Goal: Information Seeking & Learning: Learn about a topic

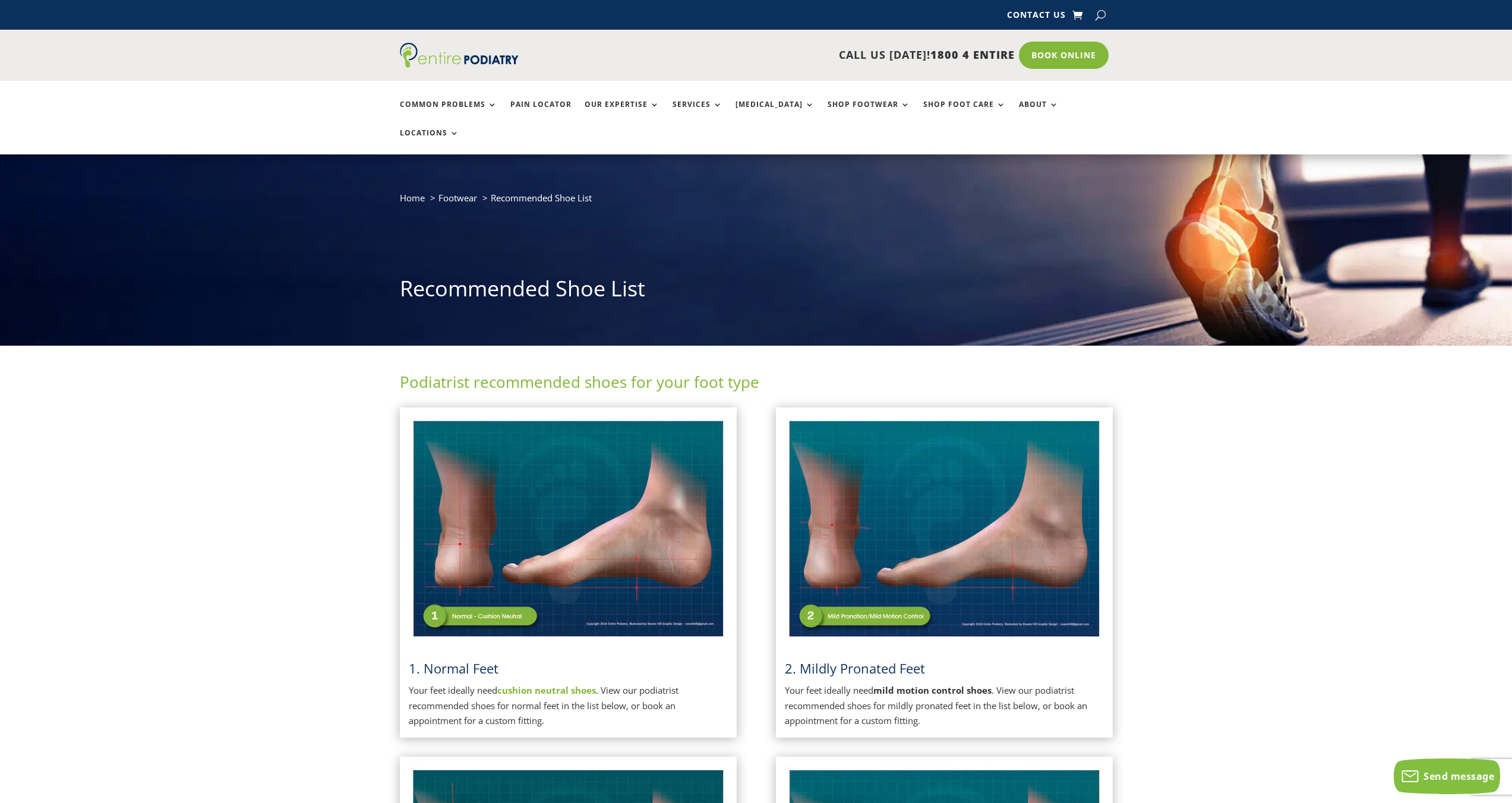
click at [492, 581] on img at bounding box center [568, 529] width 319 height 225
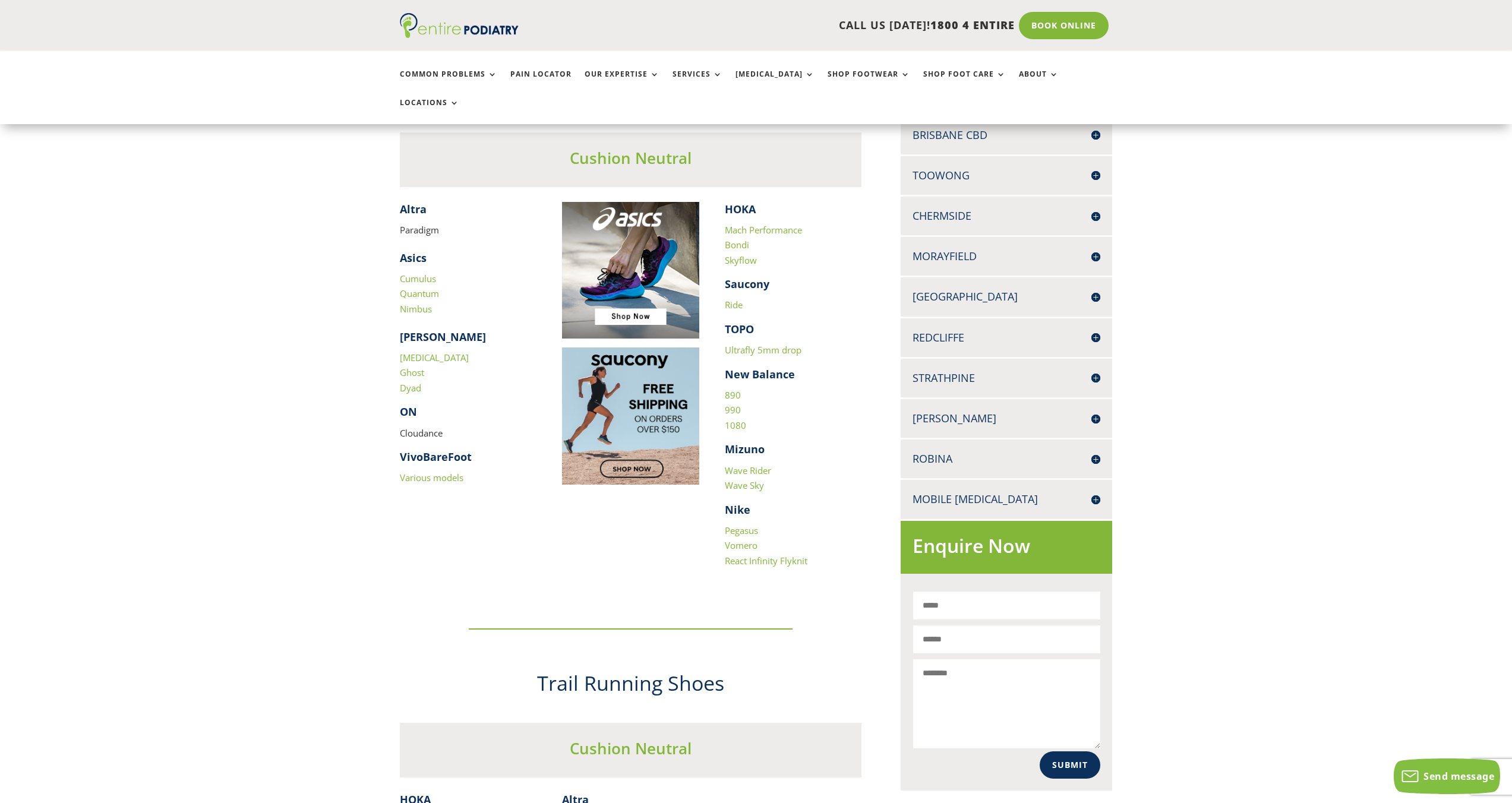
scroll to position [316, 0]
click at [623, 374] on div "​ Altra Paradigm Asics Cumulus Quantum Nimbus [PERSON_NAME] [MEDICAL_DATA] Ghos…" at bounding box center [631, 398] width 462 height 391
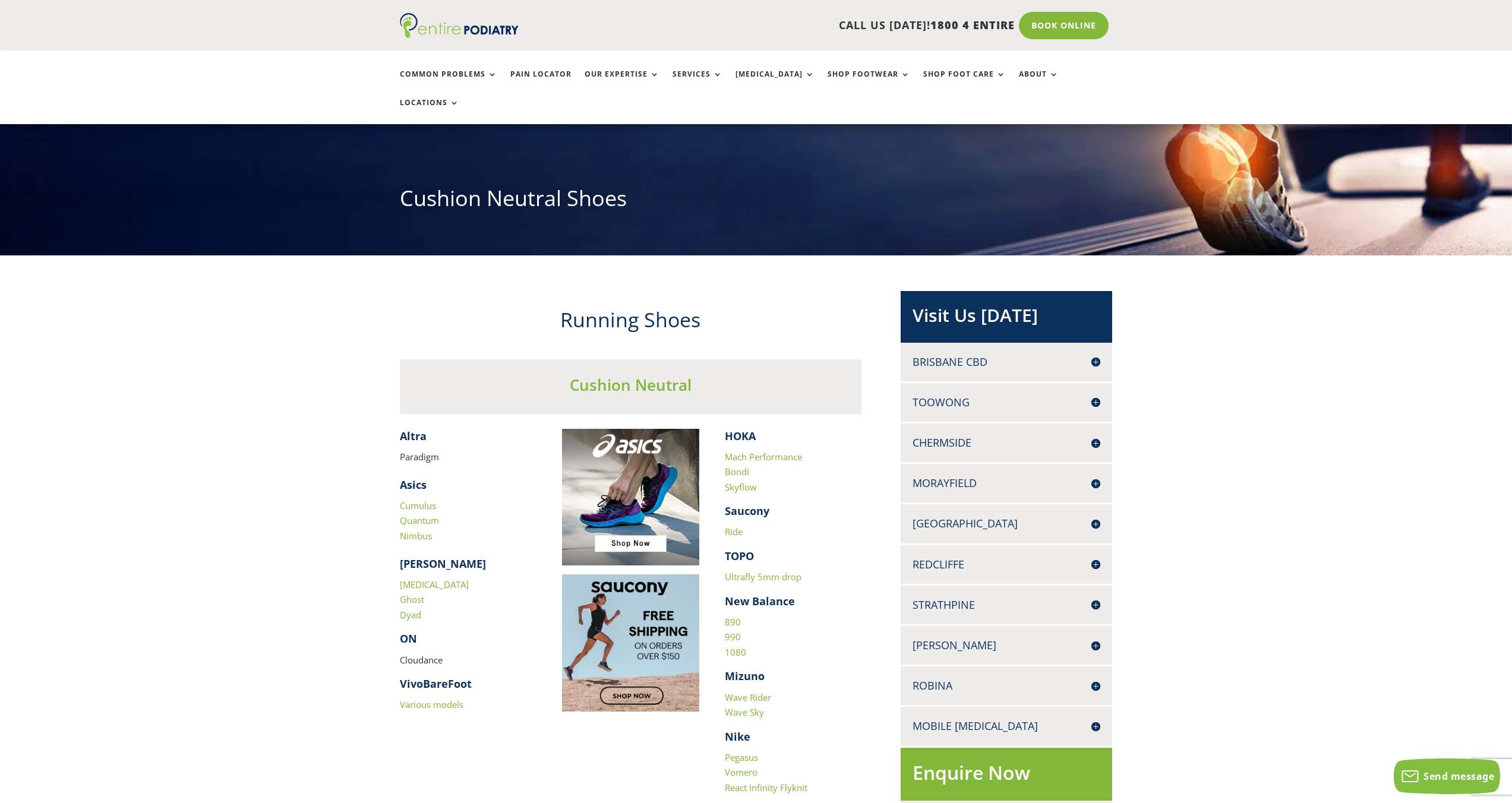
scroll to position [94, 0]
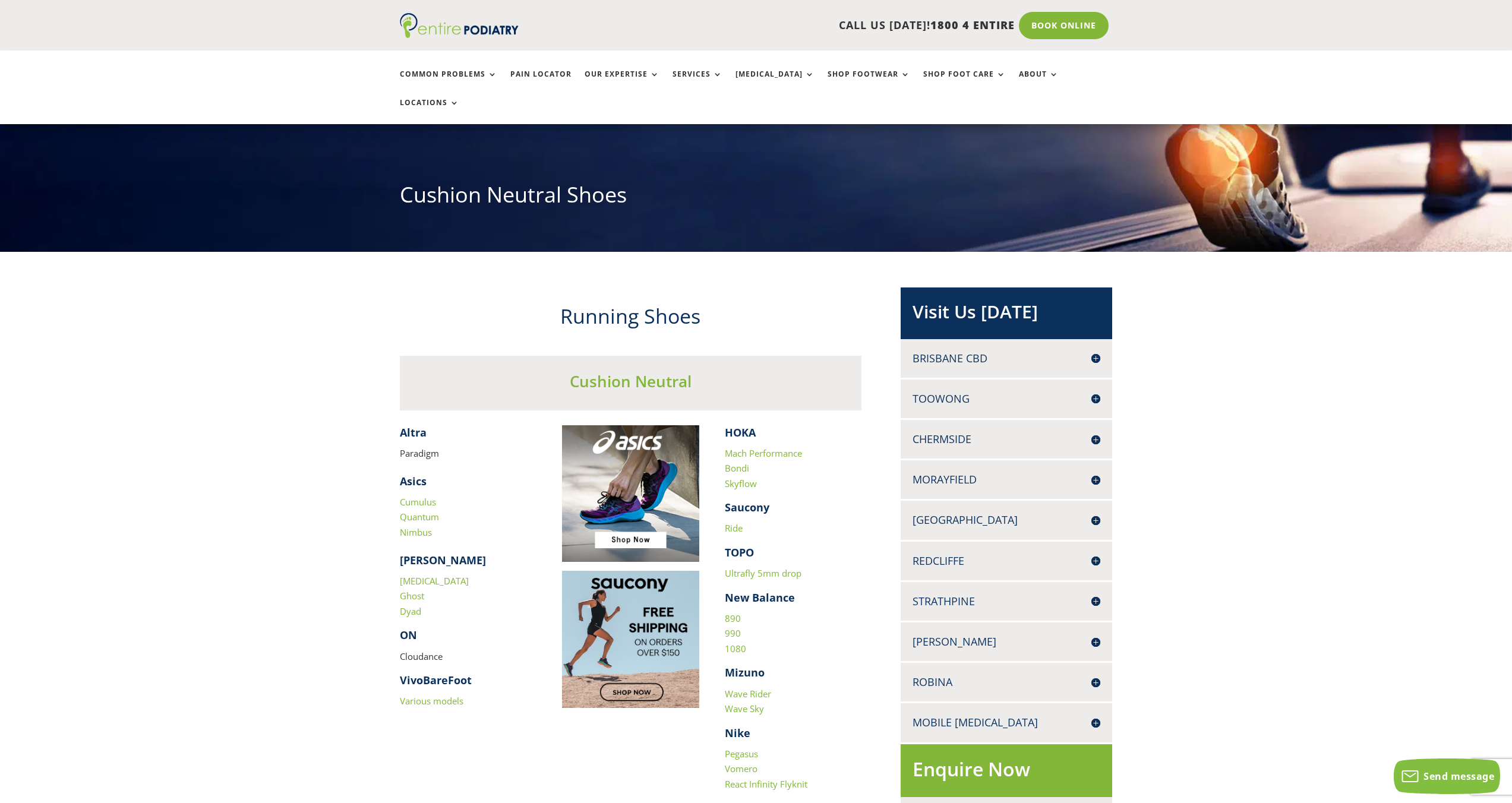
click at [427, 496] on link "Cumulus" at bounding box center [418, 502] width 36 height 12
click at [420, 511] on link "Quantum" at bounding box center [420, 517] width 39 height 12
